Goal: Transaction & Acquisition: Purchase product/service

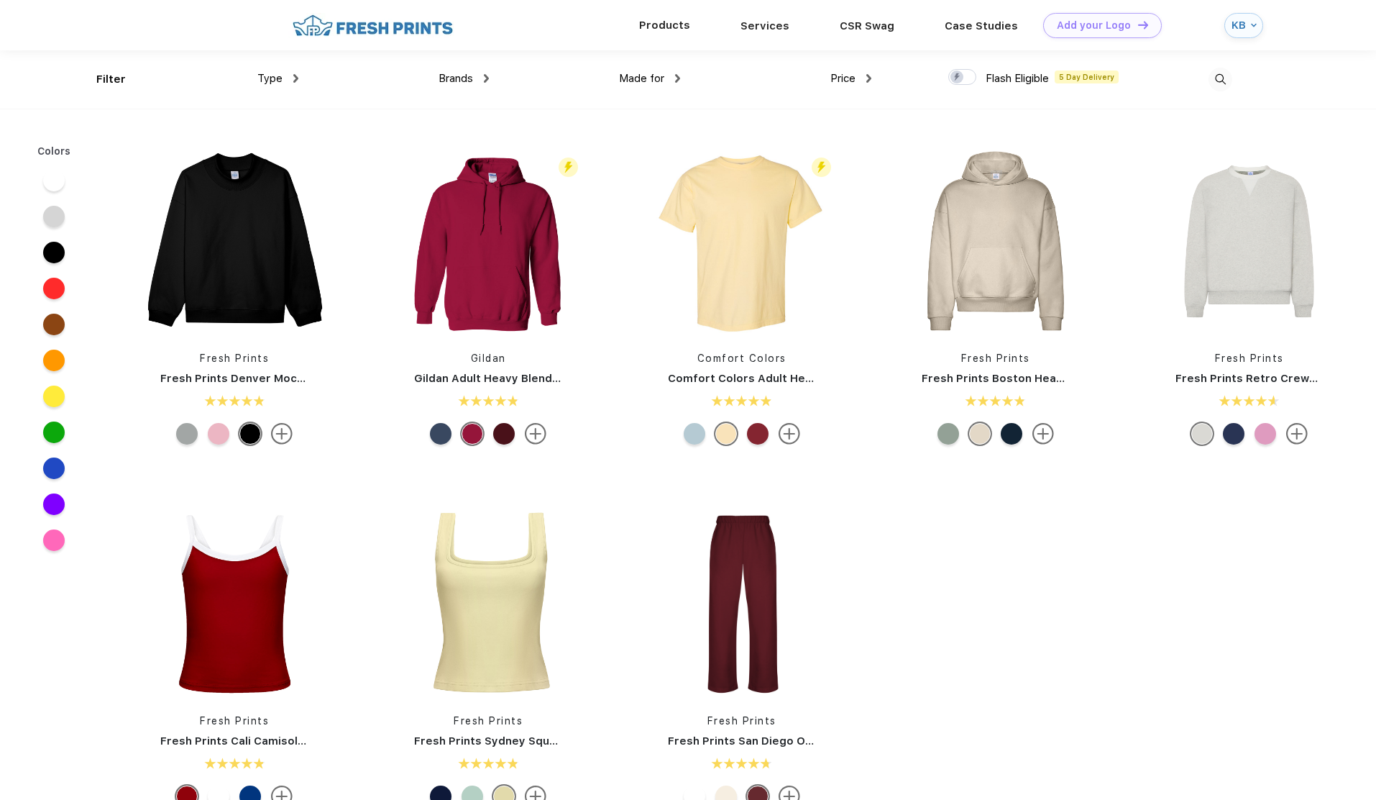
scroll to position [1, 0]
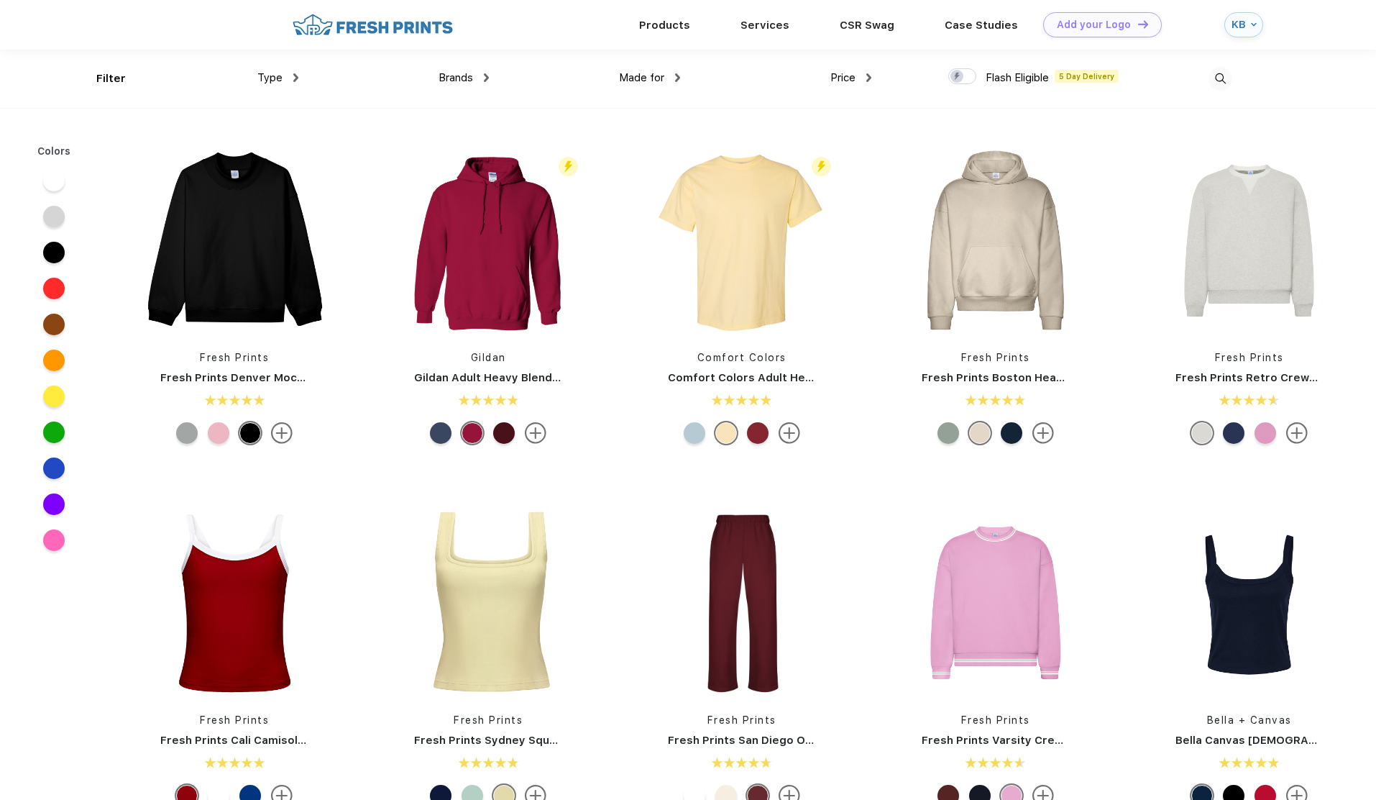
click at [280, 84] on div "Type" at bounding box center [277, 78] width 41 height 17
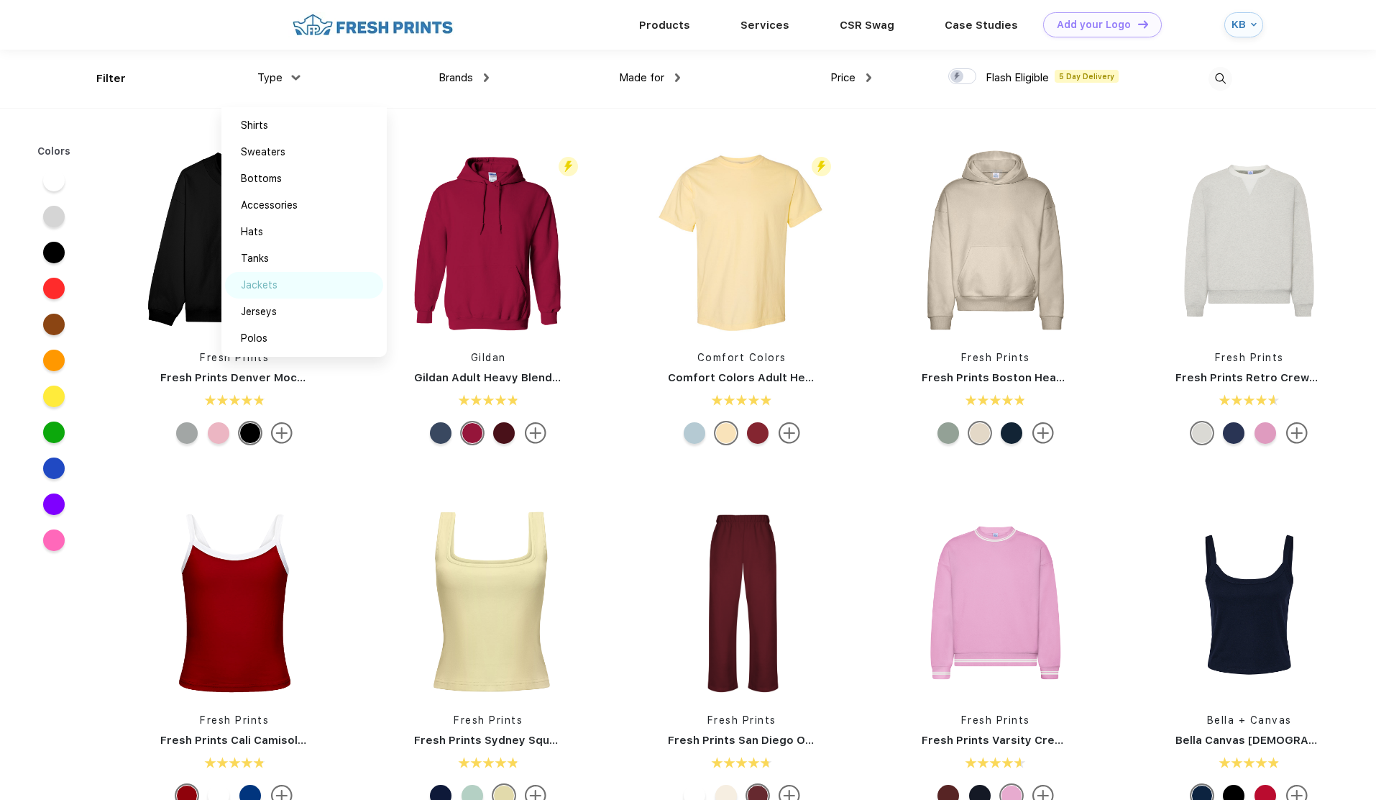
click at [285, 290] on div "Jackets" at bounding box center [304, 285] width 158 height 27
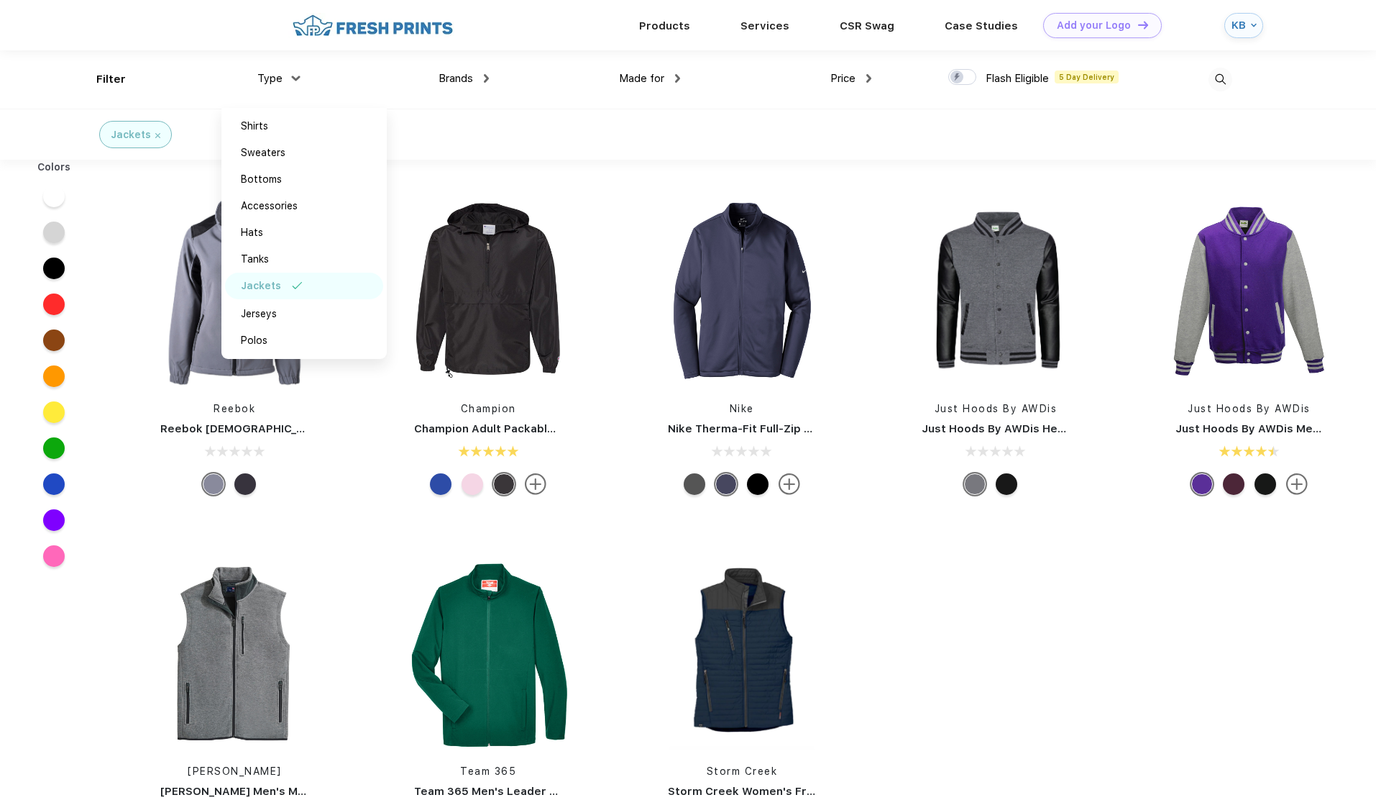
click at [1032, 653] on div "Reebok Reebok Ladies Softshell Champion Champion Adult Packable Anorak 1/4 Zip …" at bounding box center [742, 529] width 1268 height 725
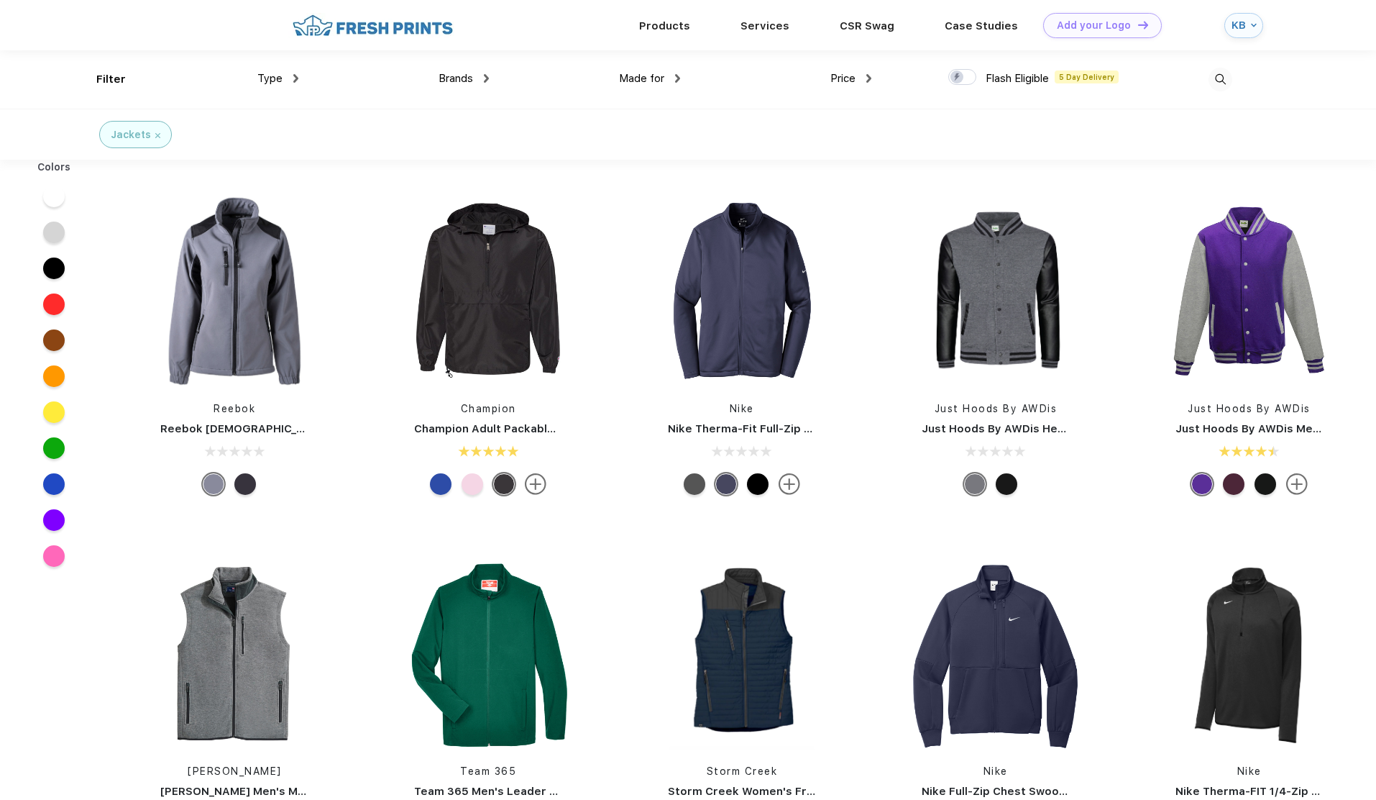
click at [663, 81] on span "Made for" at bounding box center [641, 78] width 45 height 13
click at [680, 83] on div "Price $ $$ $$$" at bounding box center [775, 79] width 191 height 58
click at [679, 75] on img at bounding box center [677, 78] width 5 height 9
click at [615, 178] on div "Men" at bounding box center [613, 179] width 20 height 15
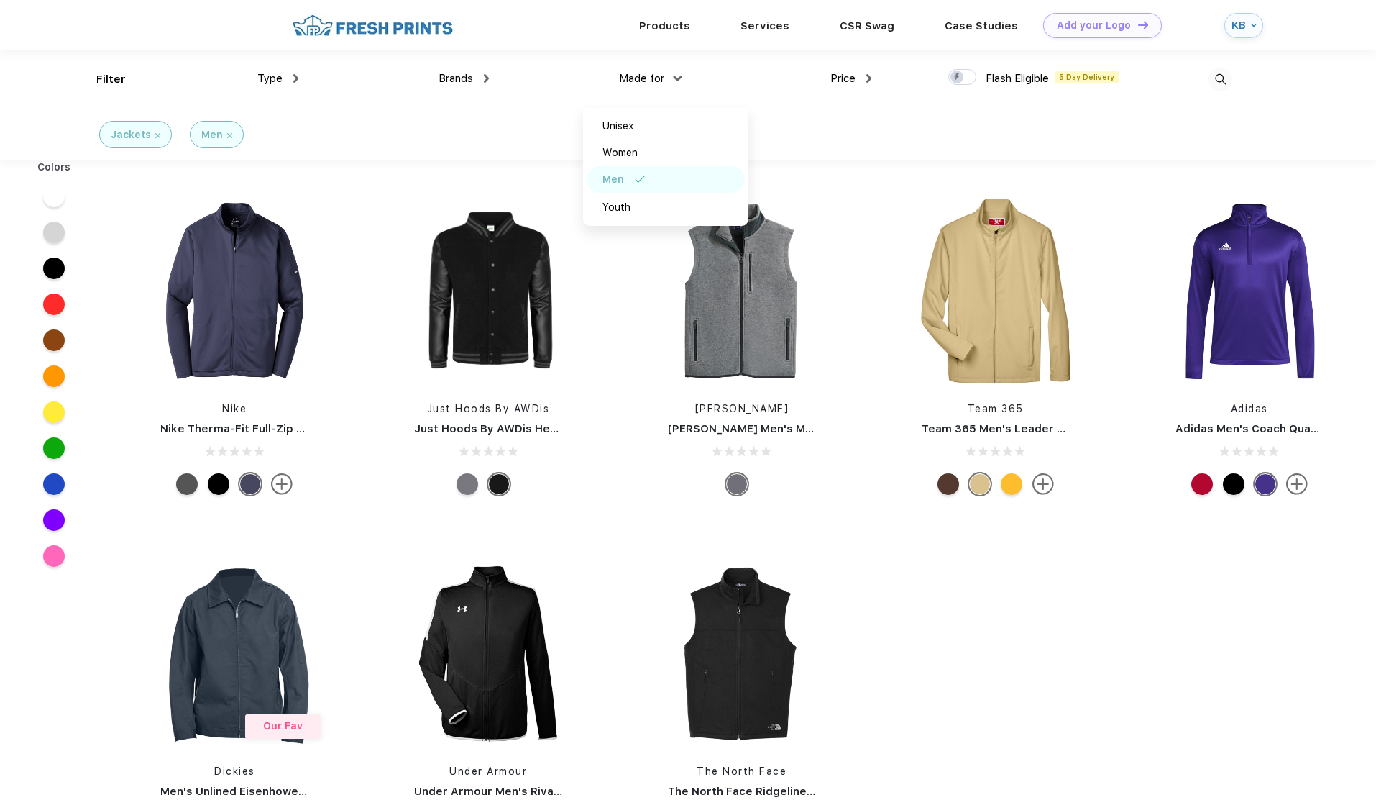
click at [1048, 648] on div "Nike Nike Therma-Fit Full-Zip Fleece Just Hoods By AWDis Just Hoods By AWDis He…" at bounding box center [742, 529] width 1268 height 725
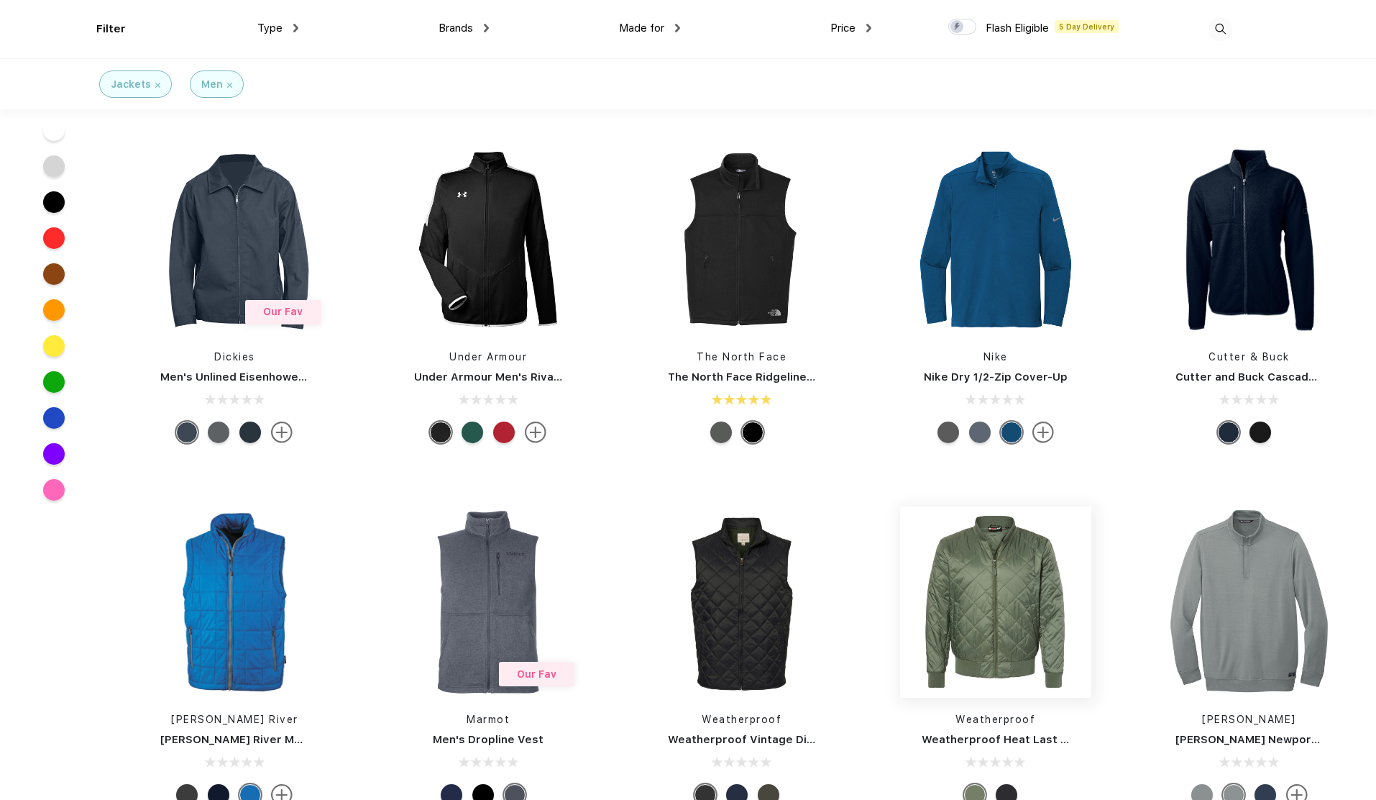
scroll to position [308, 0]
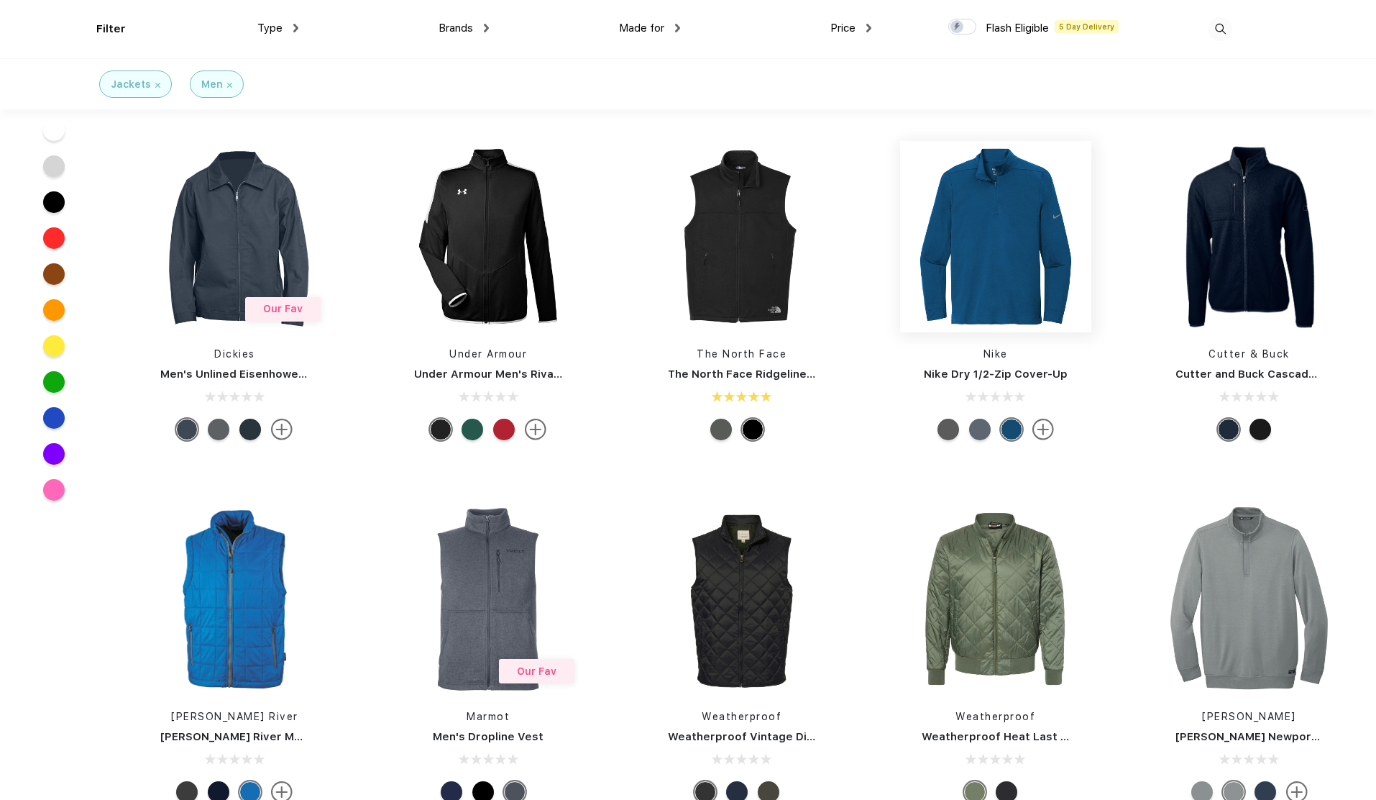
click at [976, 294] on img at bounding box center [995, 236] width 191 height 191
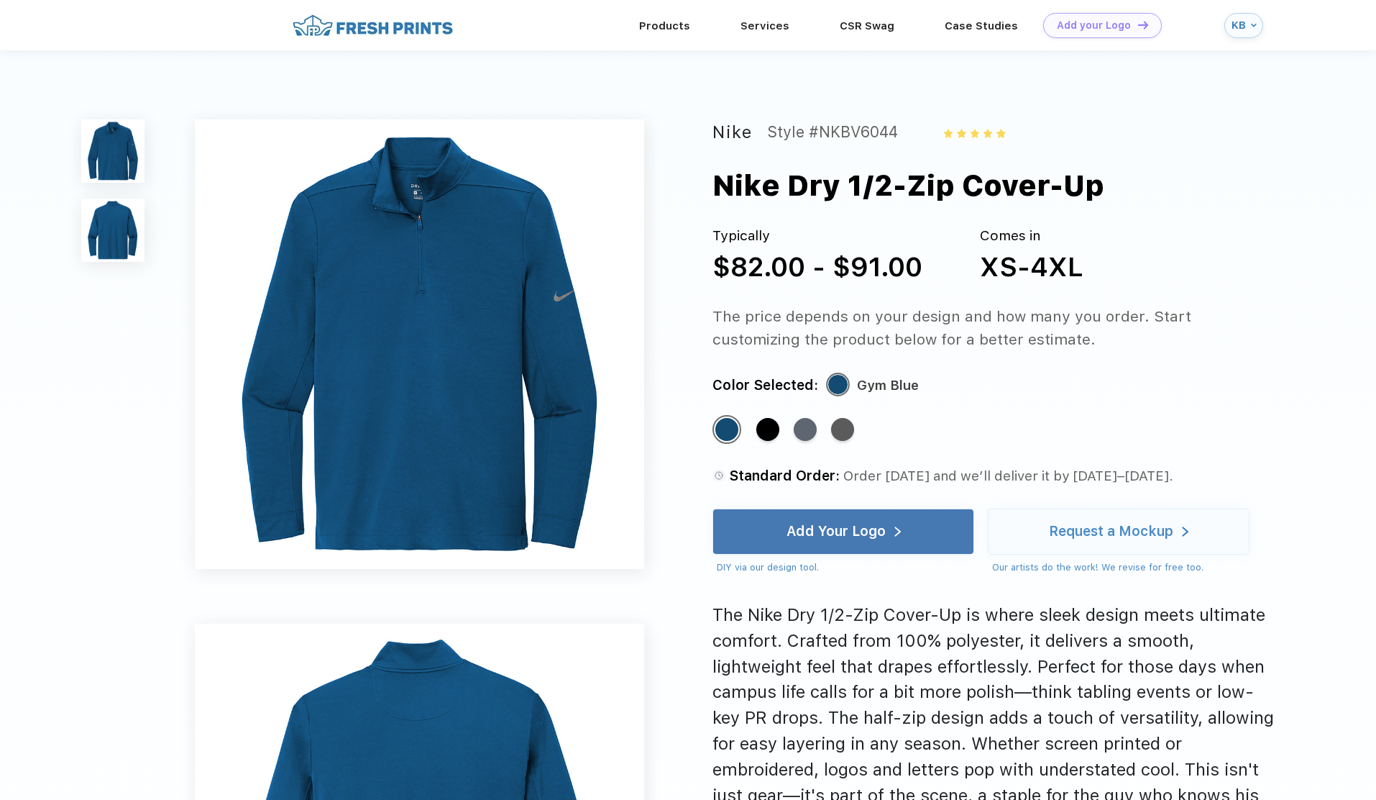
click at [454, 294] on img at bounding box center [419, 343] width 449 height 449
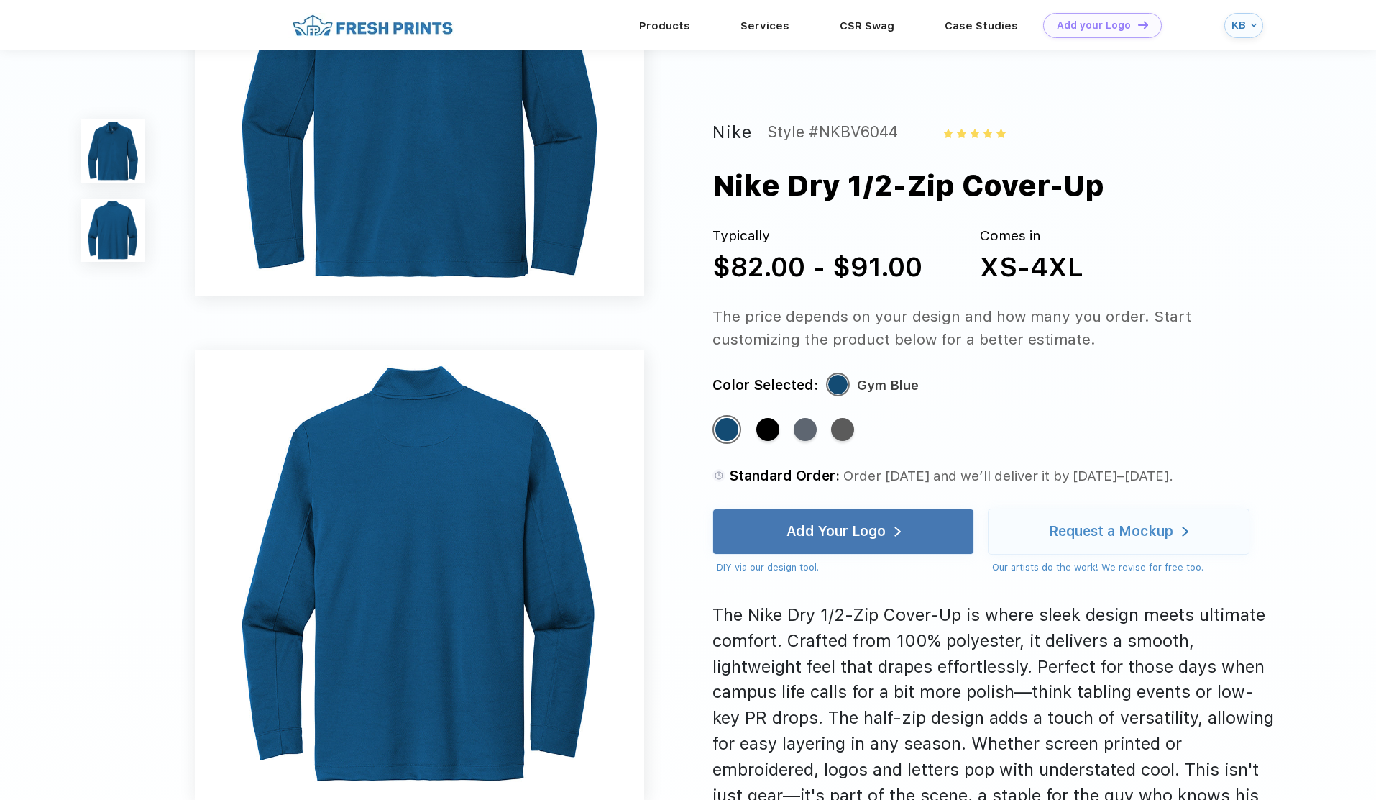
scroll to position [246, 0]
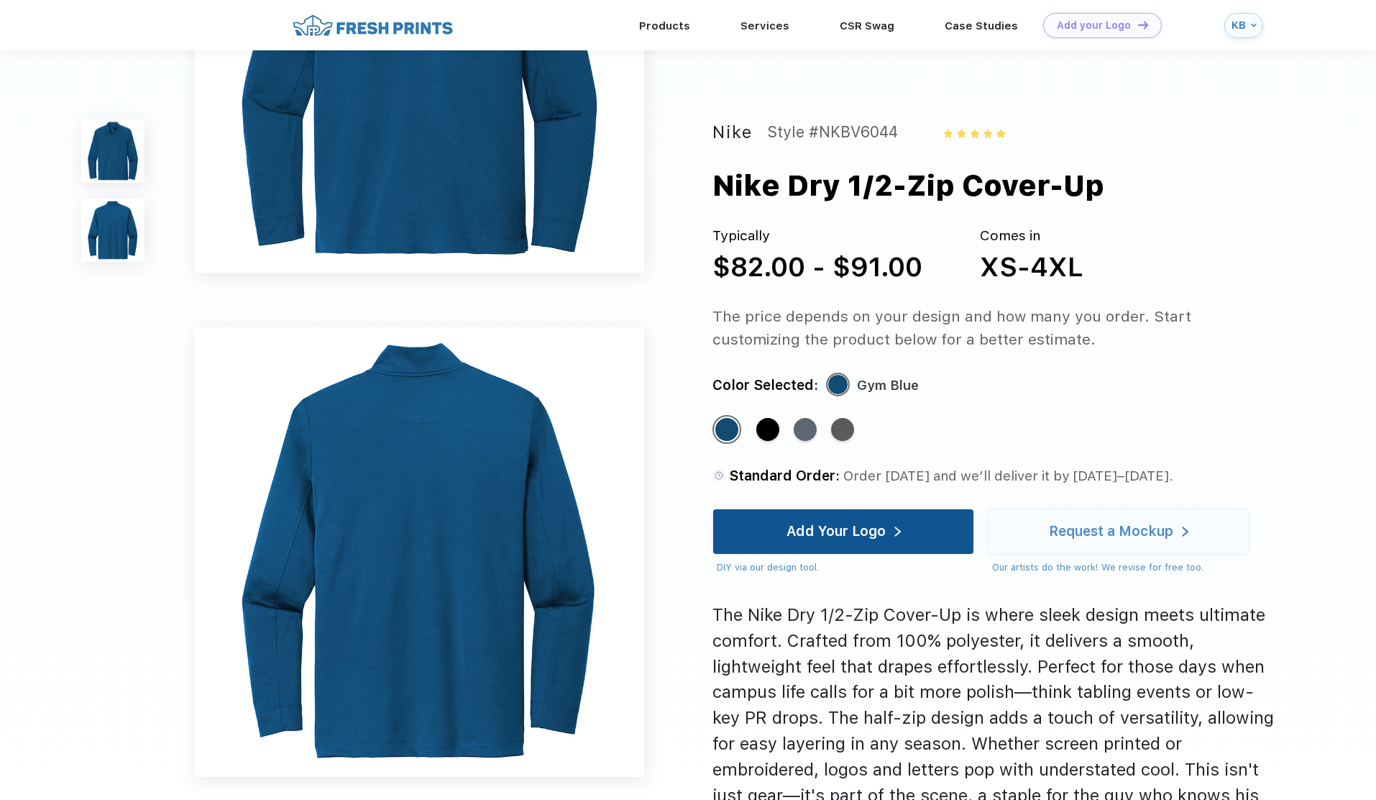
click at [798, 538] on div "Add Your Logo" at bounding box center [836, 531] width 99 height 14
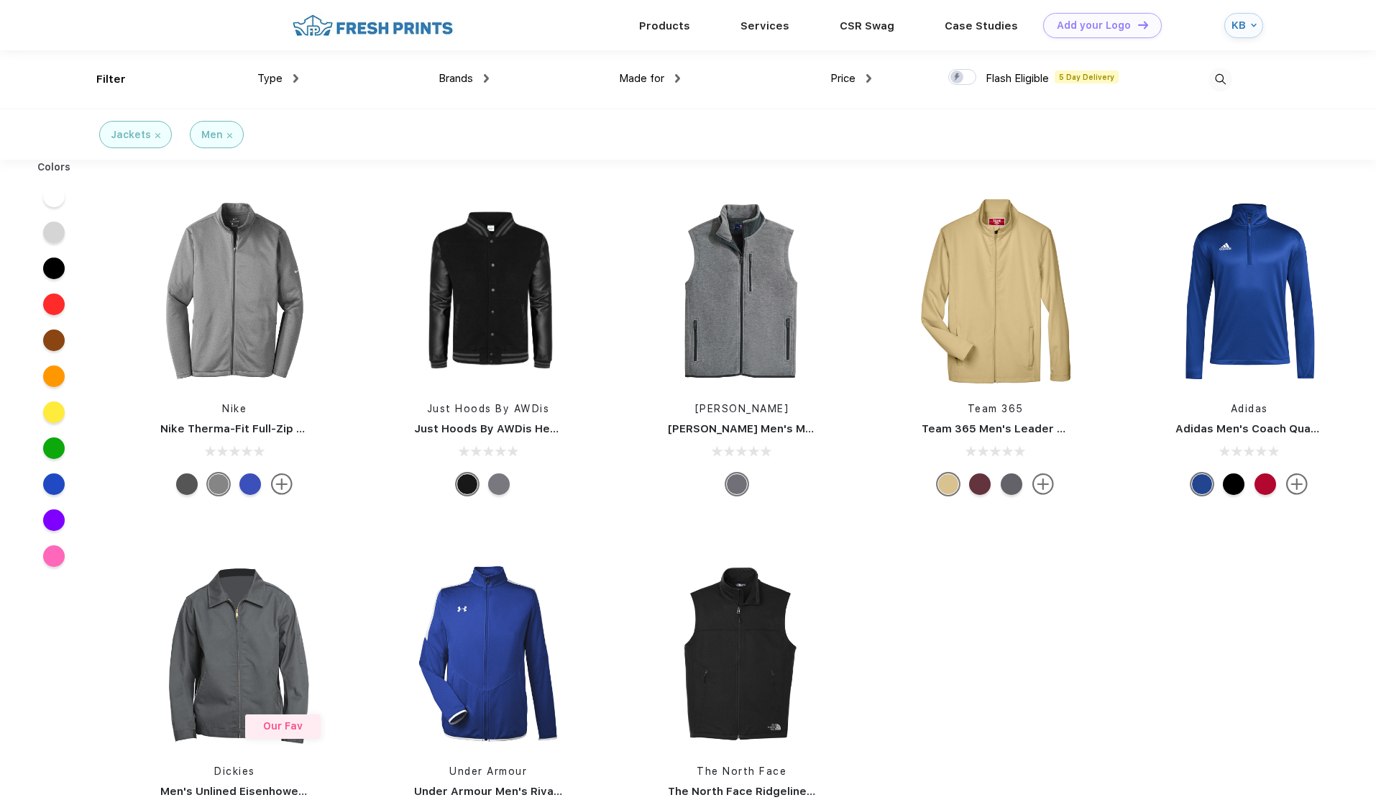
click at [644, 85] on div "Made for" at bounding box center [649, 78] width 61 height 17
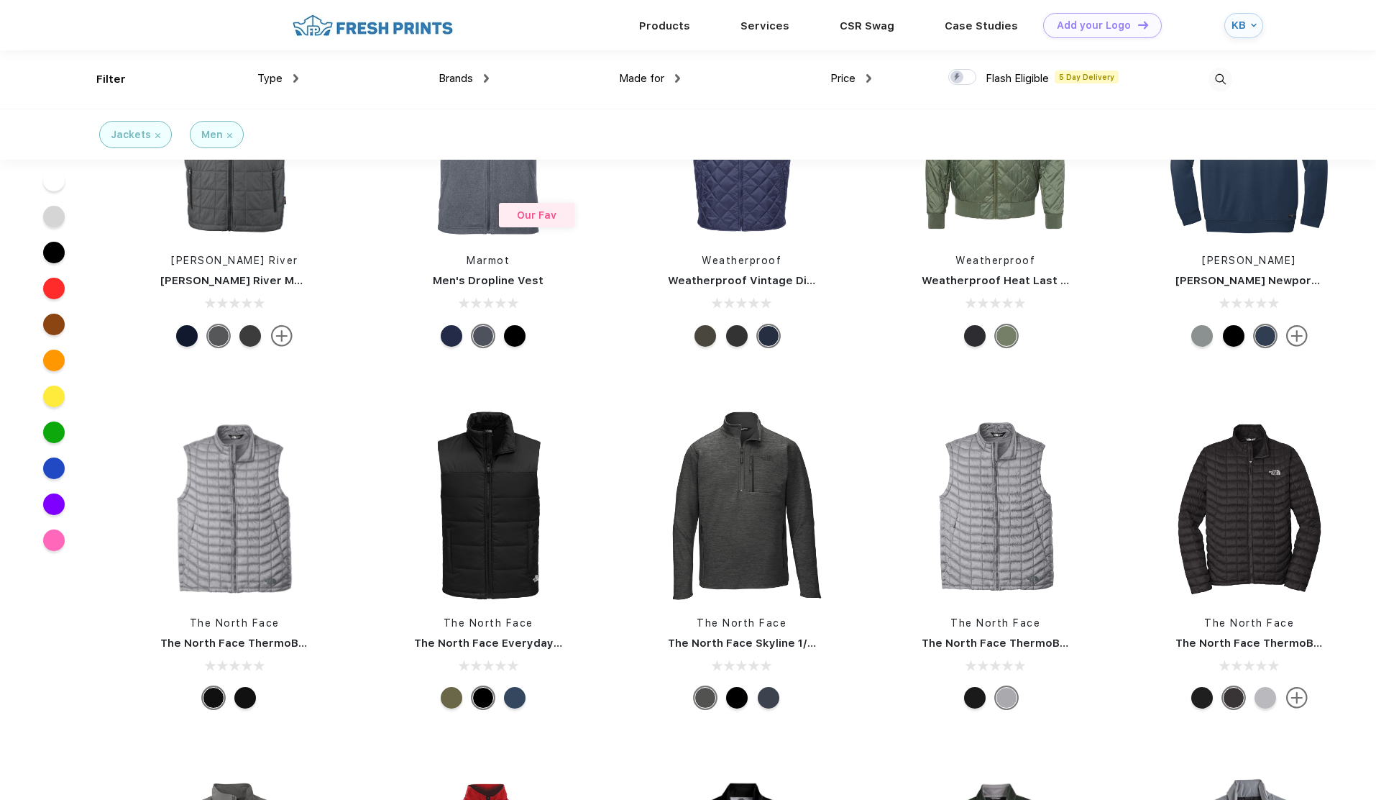
scroll to position [661, 0]
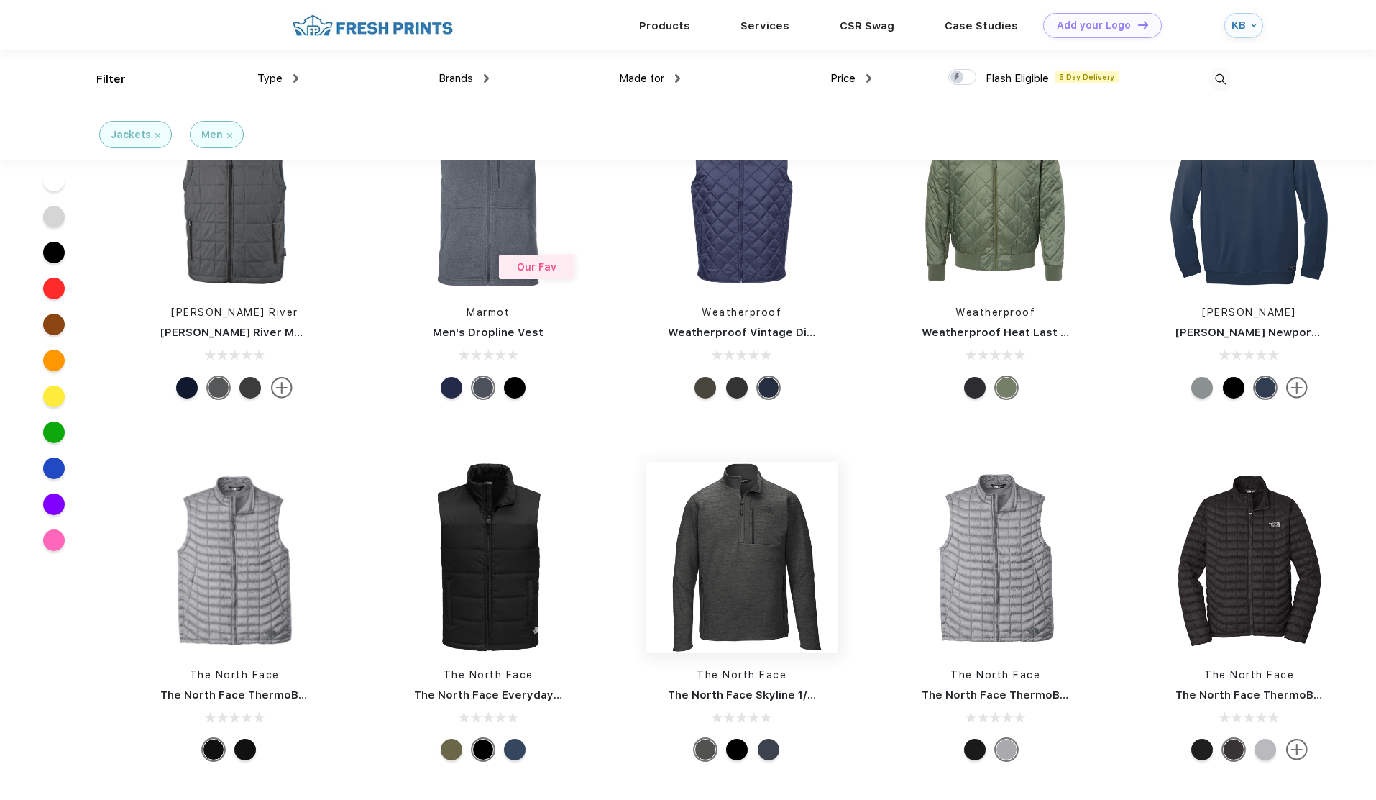
click at [759, 626] on img at bounding box center [741, 557] width 191 height 191
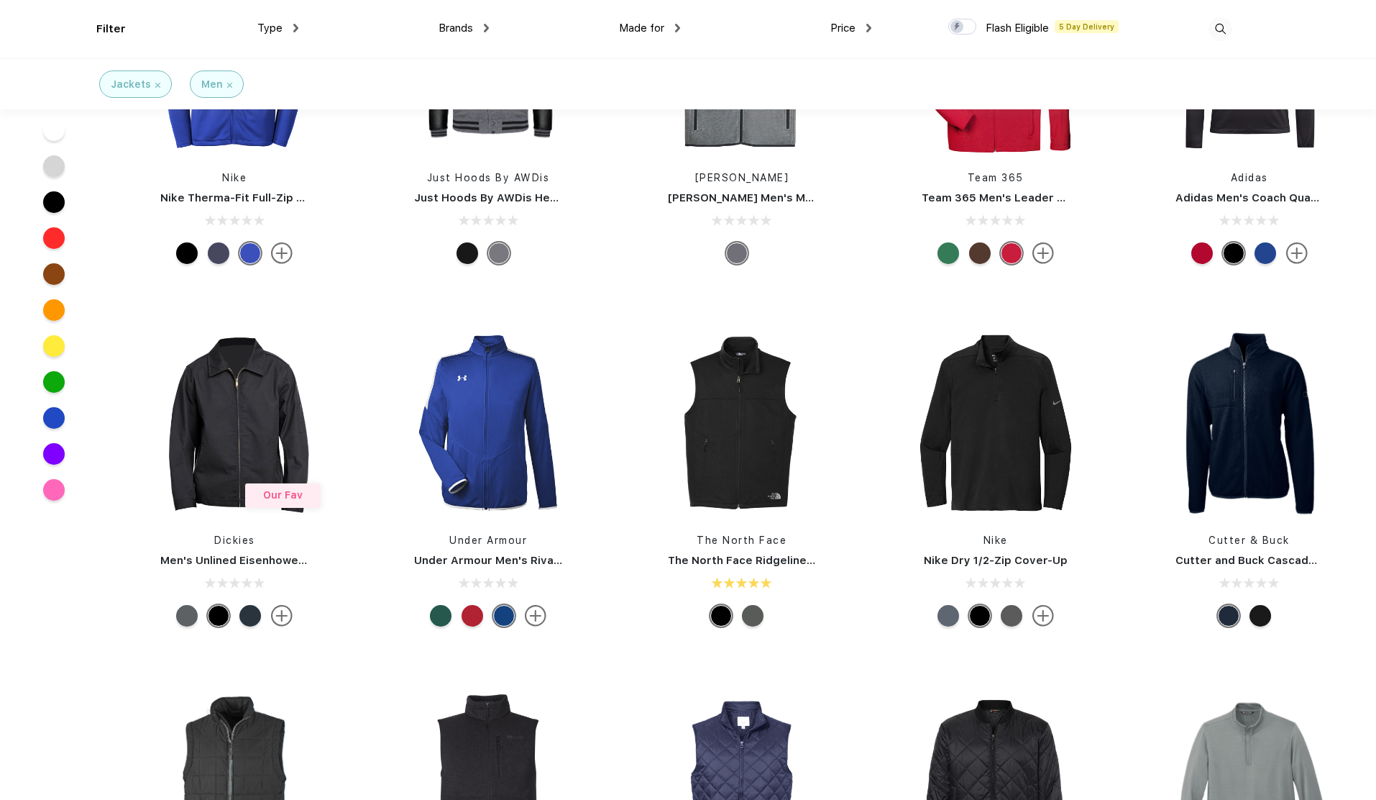
scroll to position [134, 0]
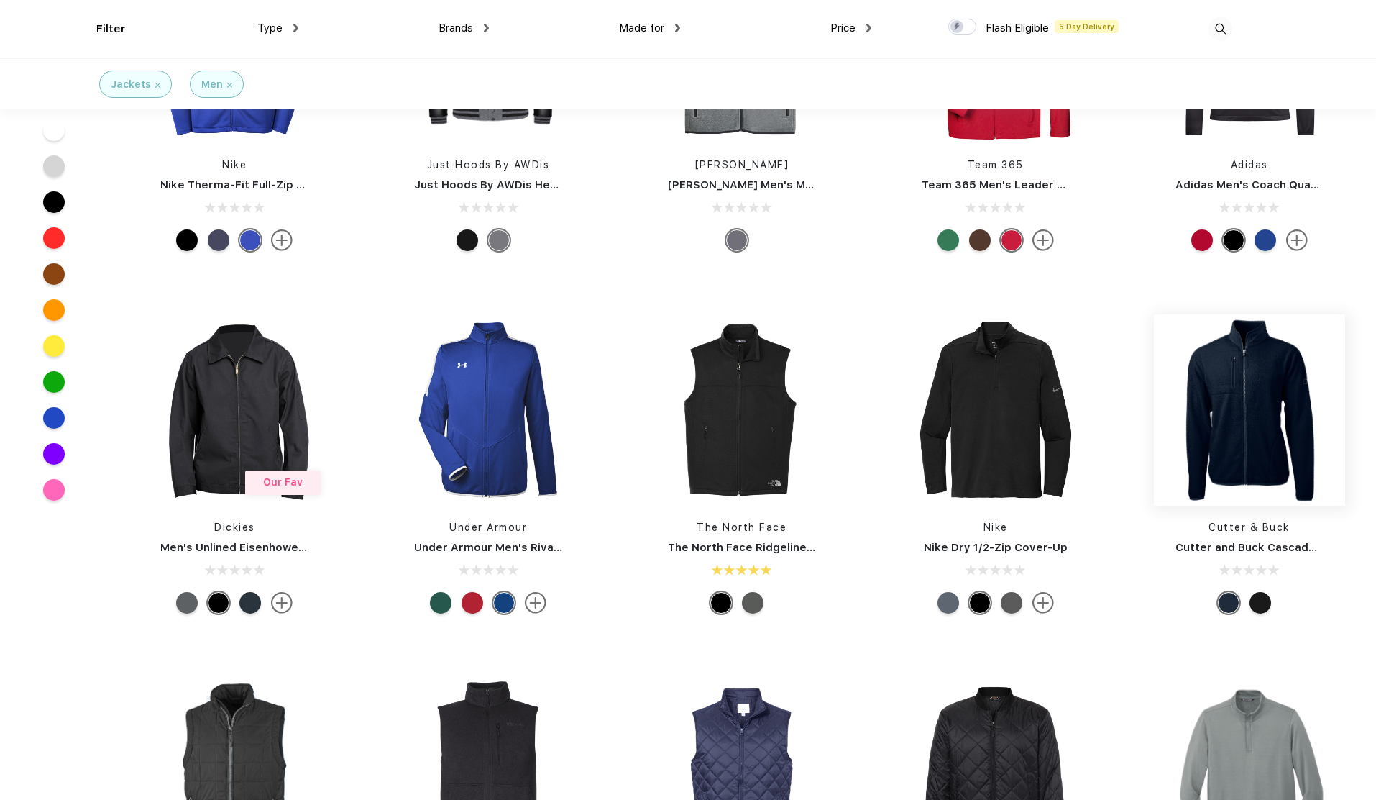
click at [1252, 439] on img at bounding box center [1249, 409] width 191 height 191
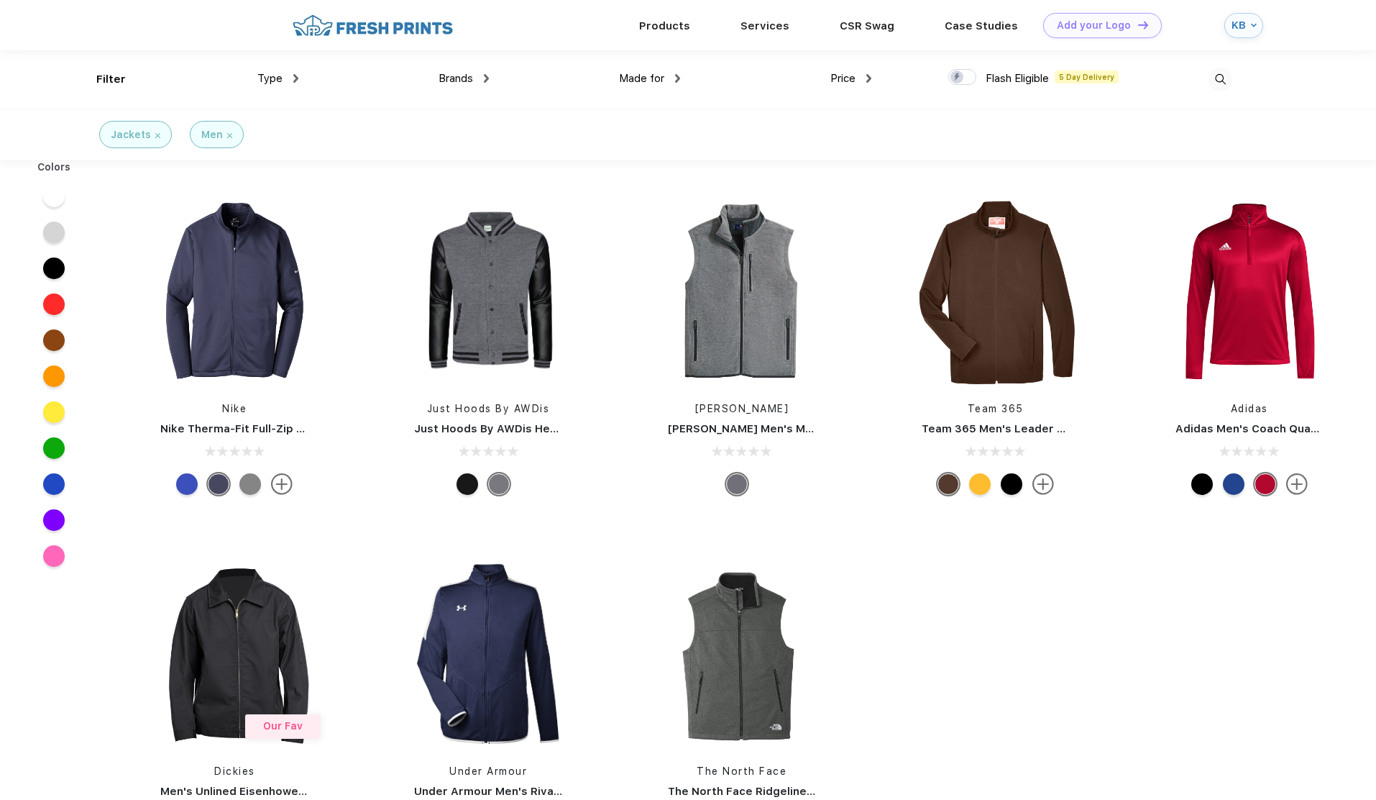
scroll to position [1, 0]
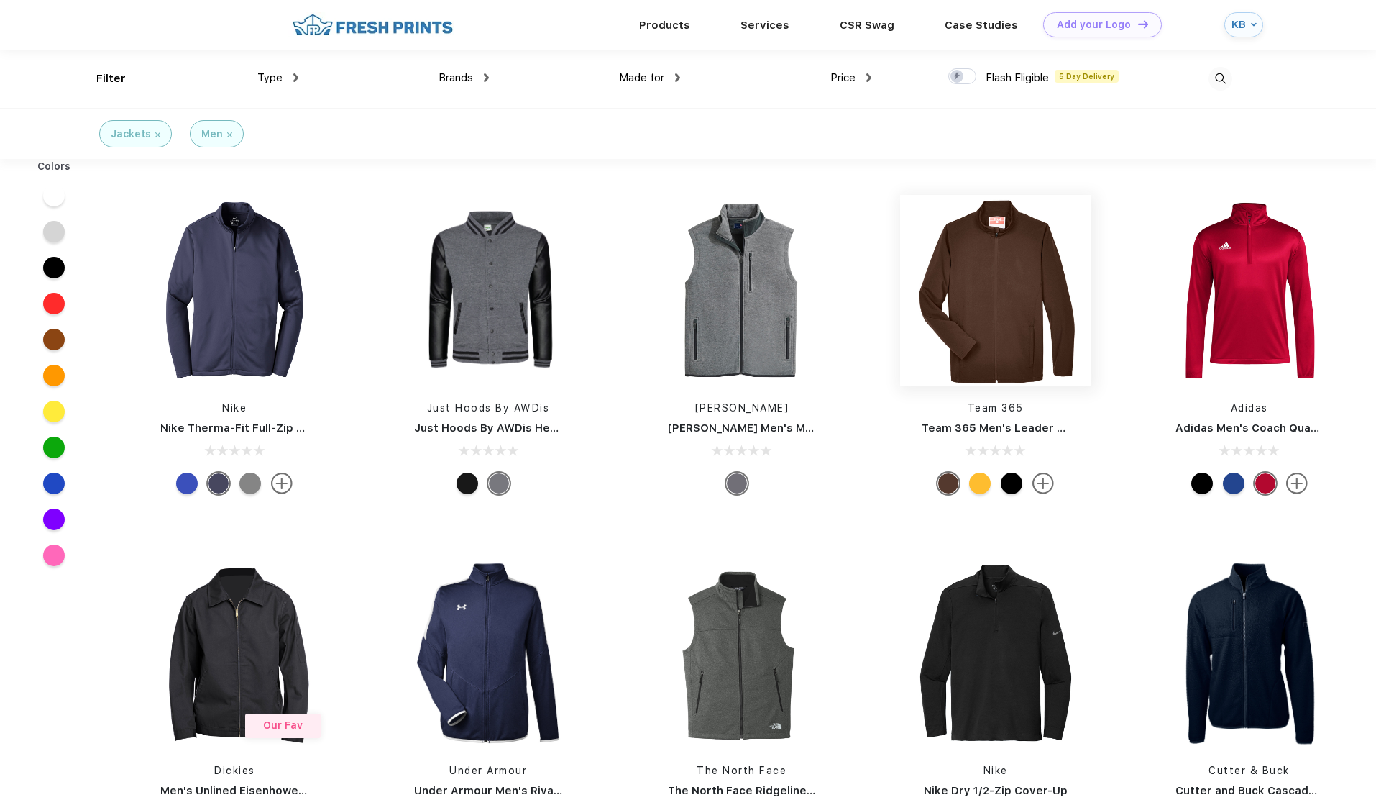
click at [1022, 305] on img at bounding box center [995, 290] width 191 height 191
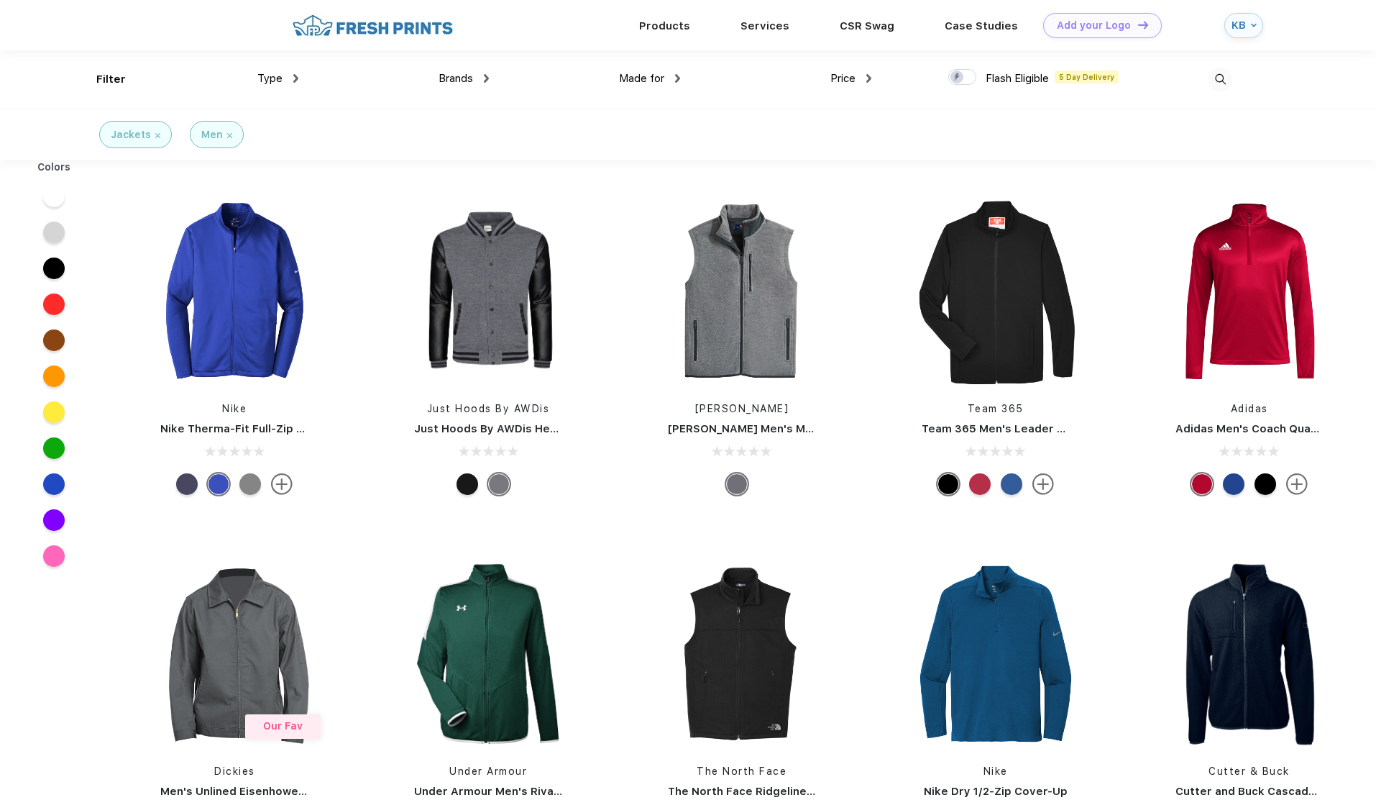
scroll to position [1, 0]
click at [227, 359] on img at bounding box center [234, 290] width 191 height 191
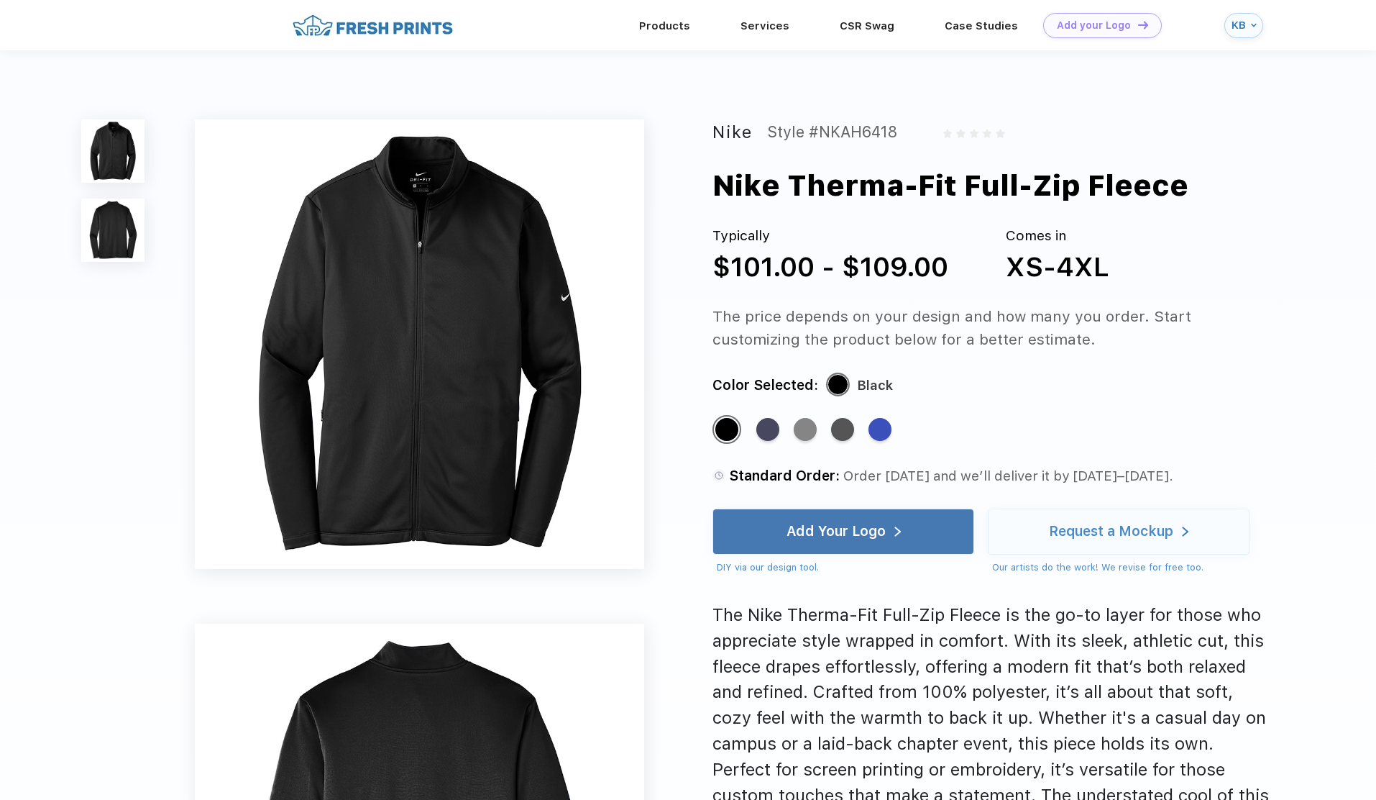
click at [424, 326] on img at bounding box center [419, 343] width 449 height 449
click at [915, 538] on div "Add Your Logo" at bounding box center [844, 531] width 262 height 46
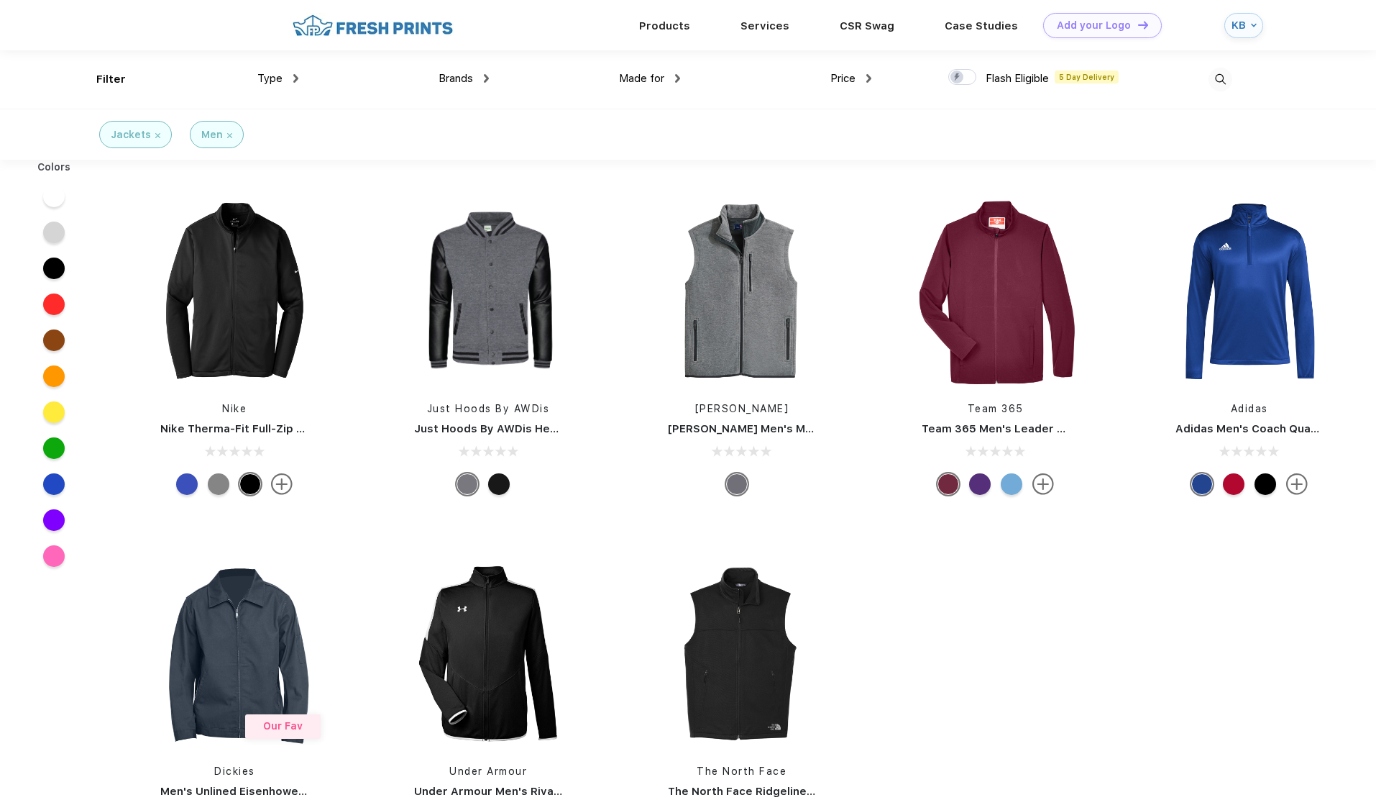
scroll to position [1, 0]
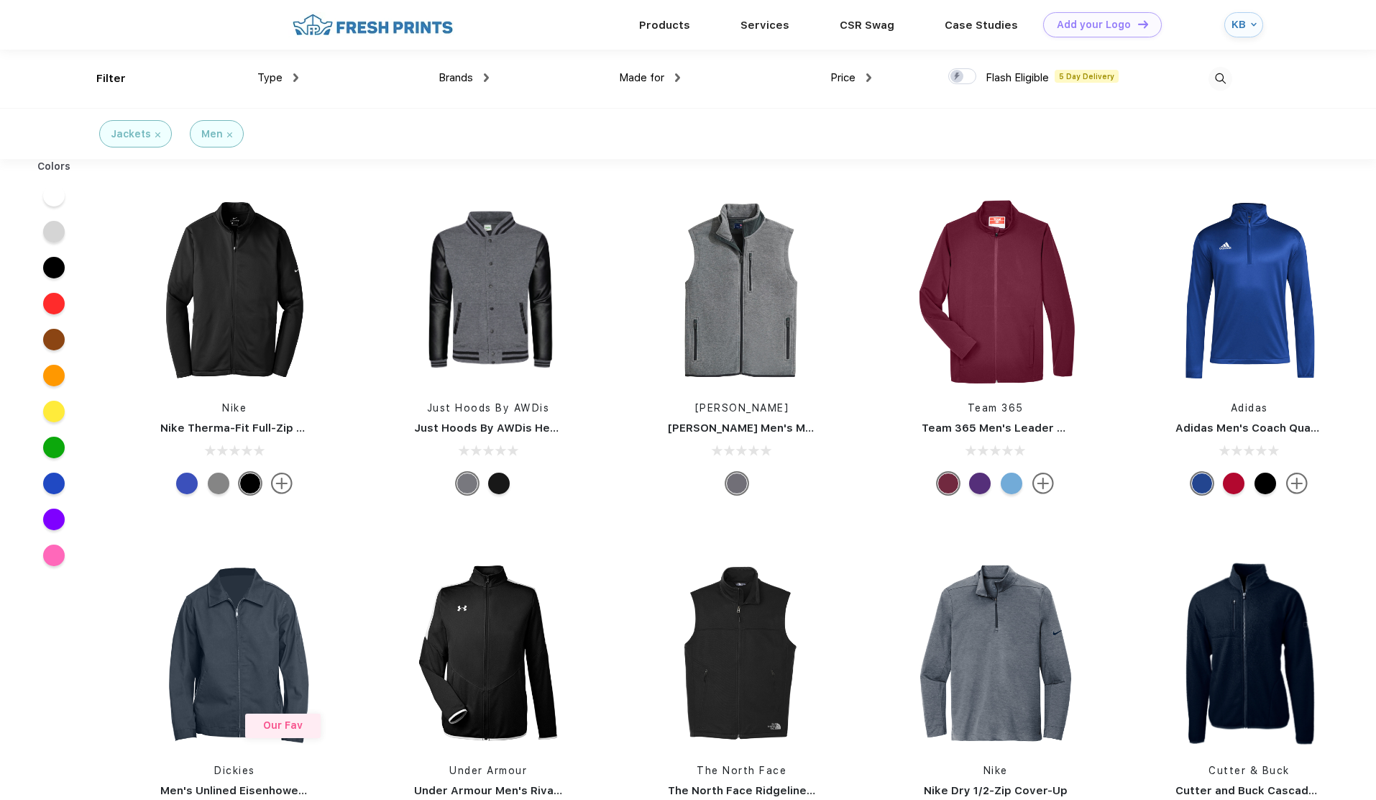
click at [1243, 29] on div "KB" at bounding box center [1240, 25] width 16 height 12
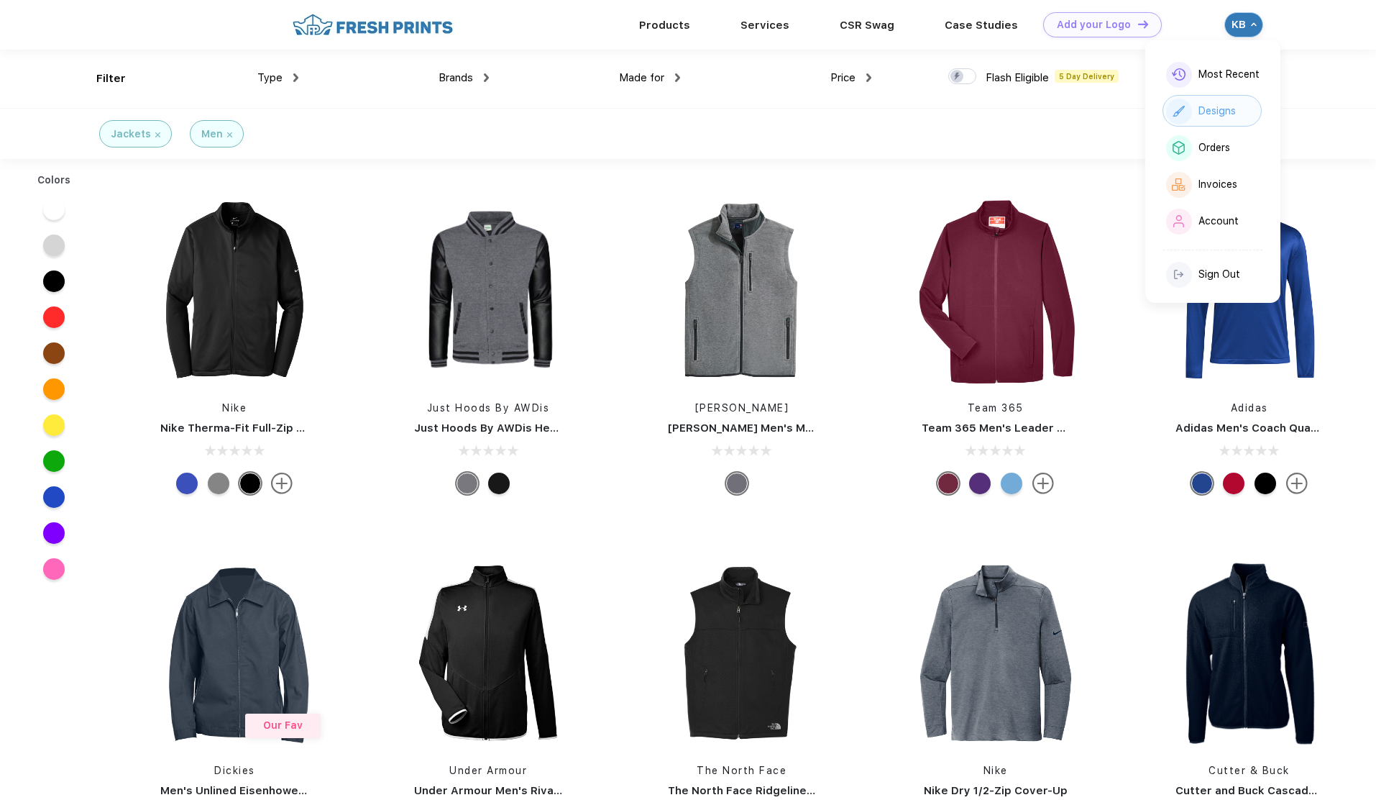
click at [1219, 113] on div "Designs" at bounding box center [1217, 111] width 37 height 12
